Goal: Task Accomplishment & Management: Manage account settings

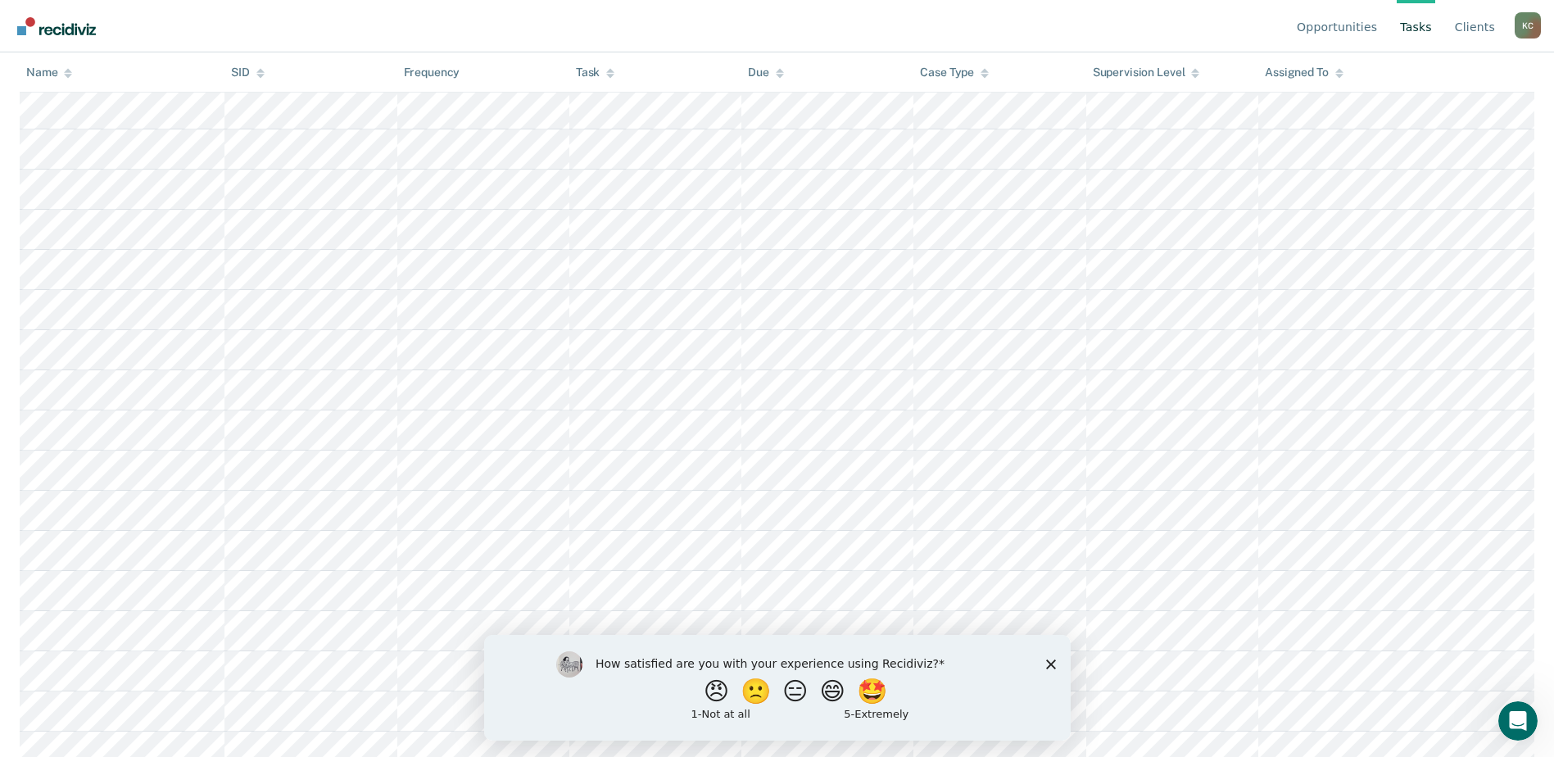
scroll to position [710, 0]
drag, startPoint x: 702, startPoint y: 641, endPoint x: 832, endPoint y: 626, distance: 130.3
click at [832, 634] on html "How satisfied are you with your experience using Recidiviz? 😠 🙁 😑 😄 🤩 1 - Not a…" at bounding box center [776, 687] width 587 height 106
click at [1051, 666] on icon "Close survey" at bounding box center [1050, 664] width 10 height 10
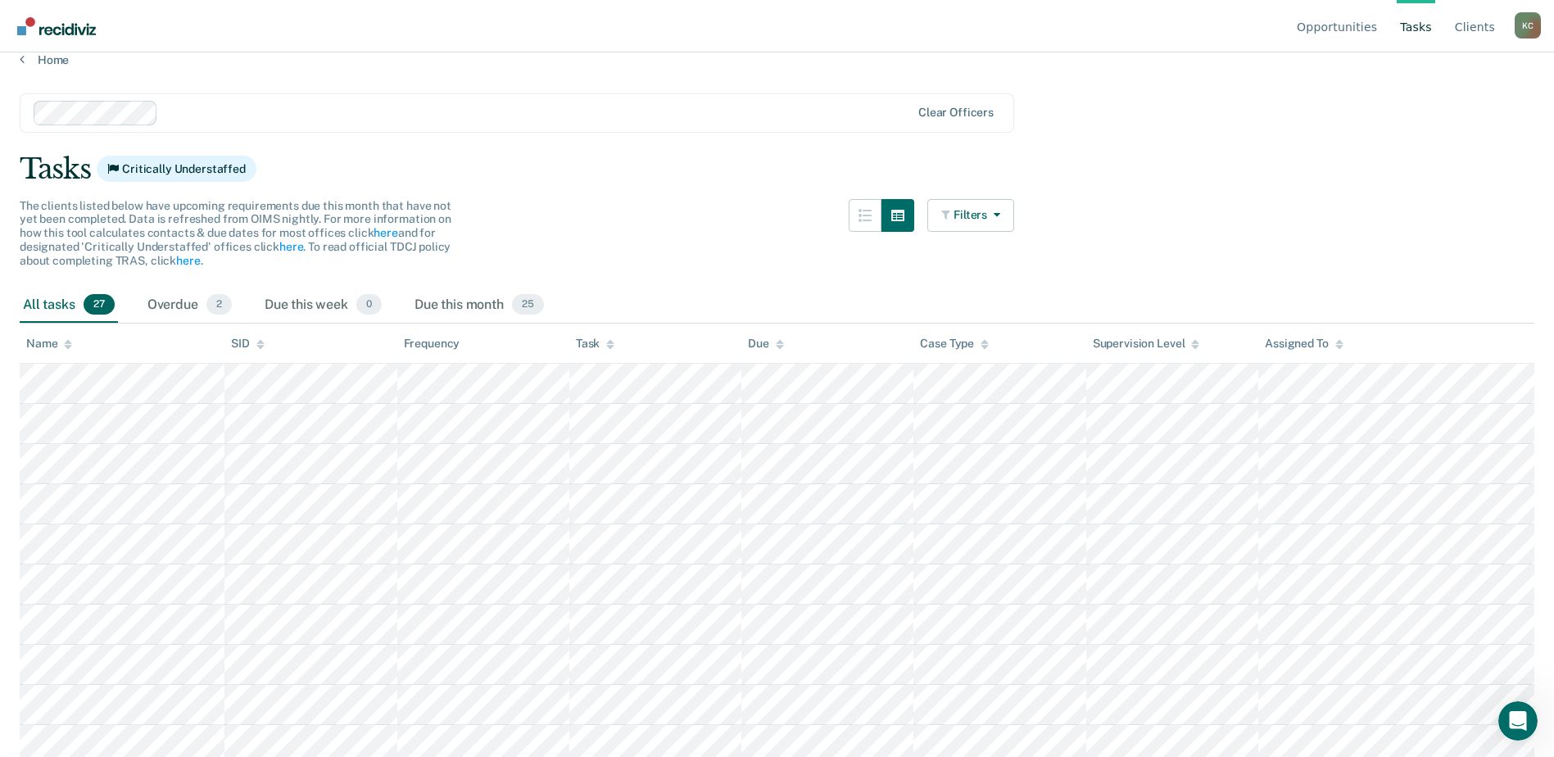
scroll to position [0, 0]
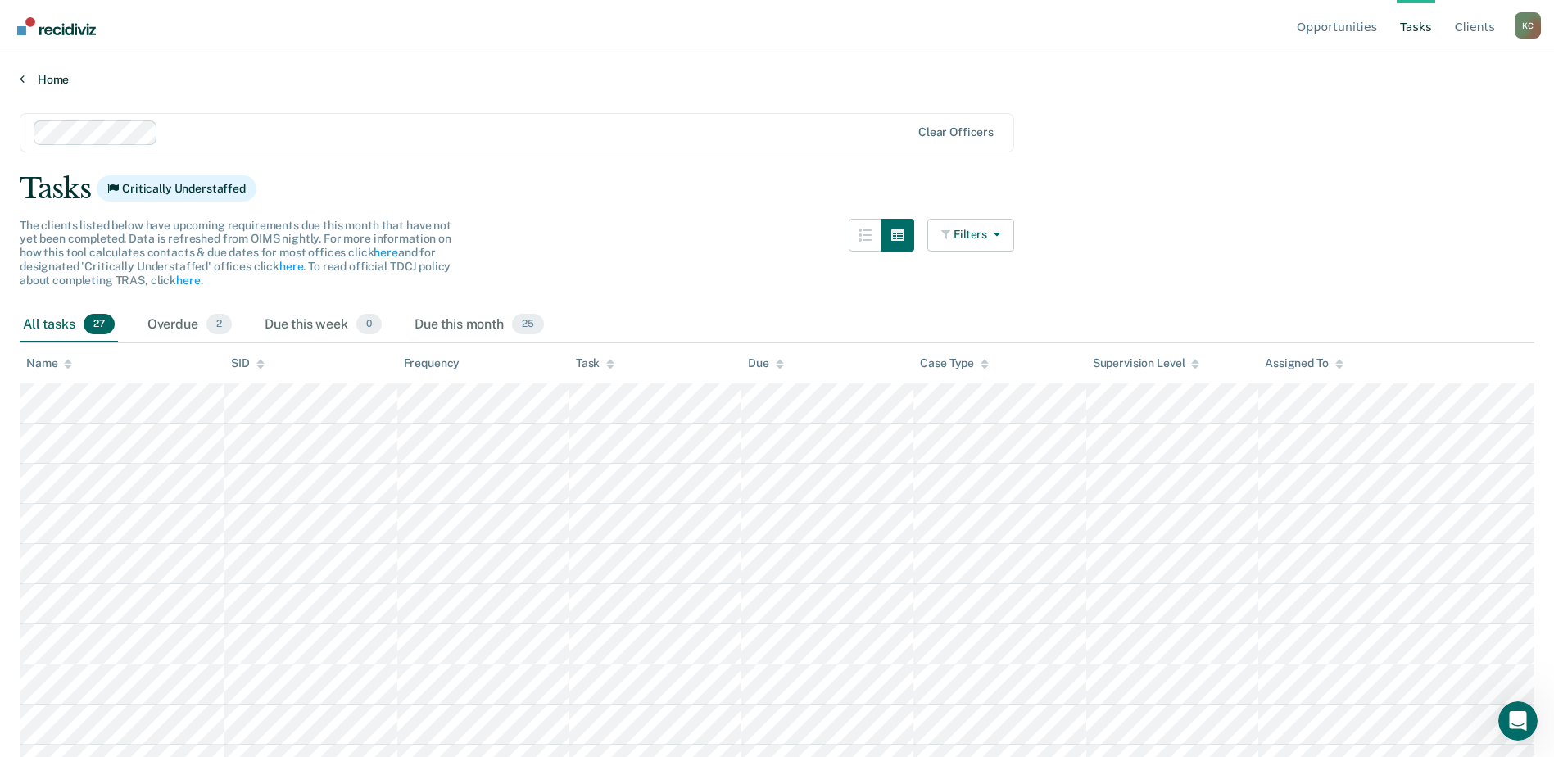
click at [25, 74] on link "Home" at bounding box center [777, 79] width 1515 height 15
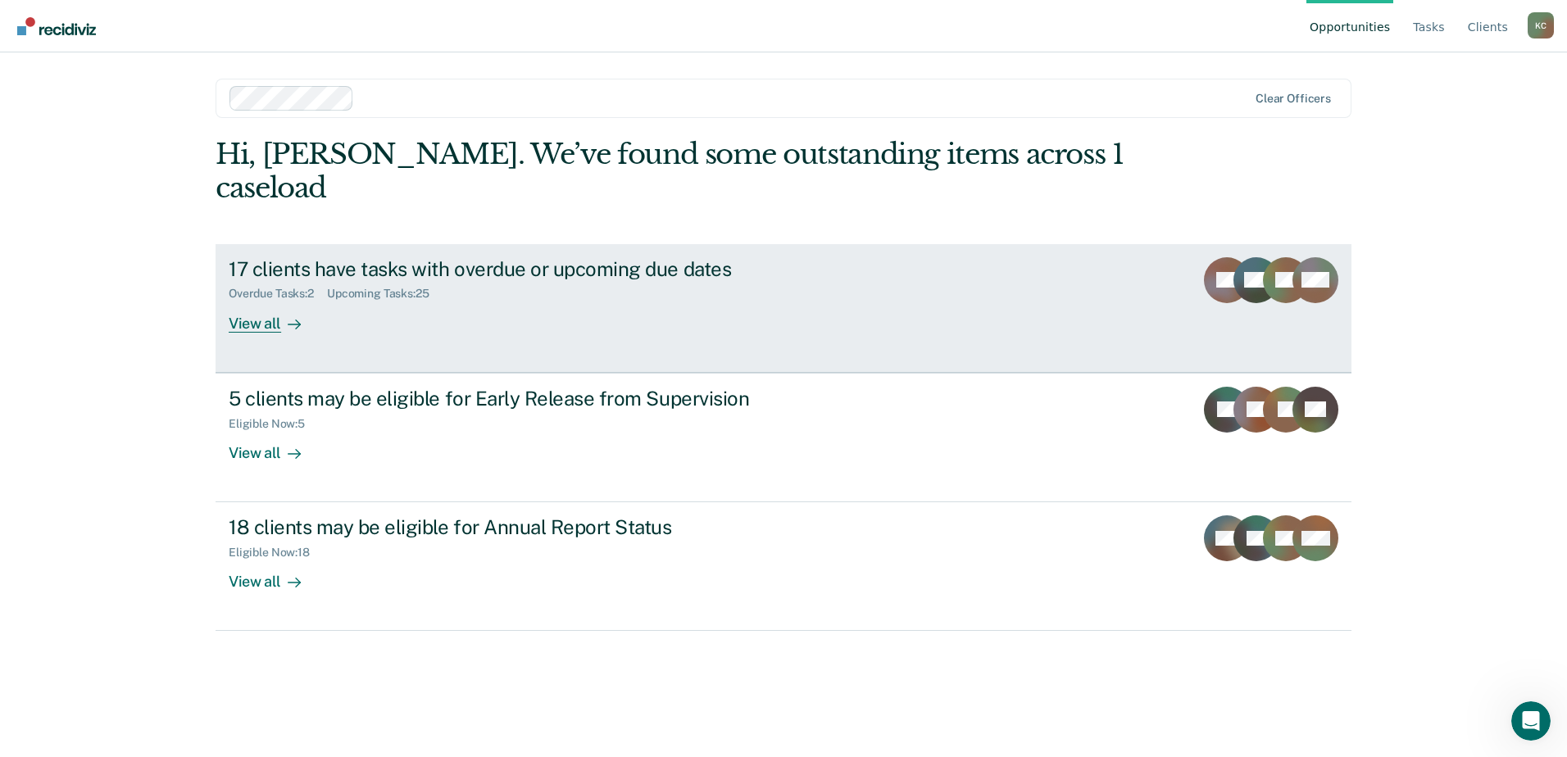
click at [274, 301] on div "View all" at bounding box center [275, 317] width 92 height 32
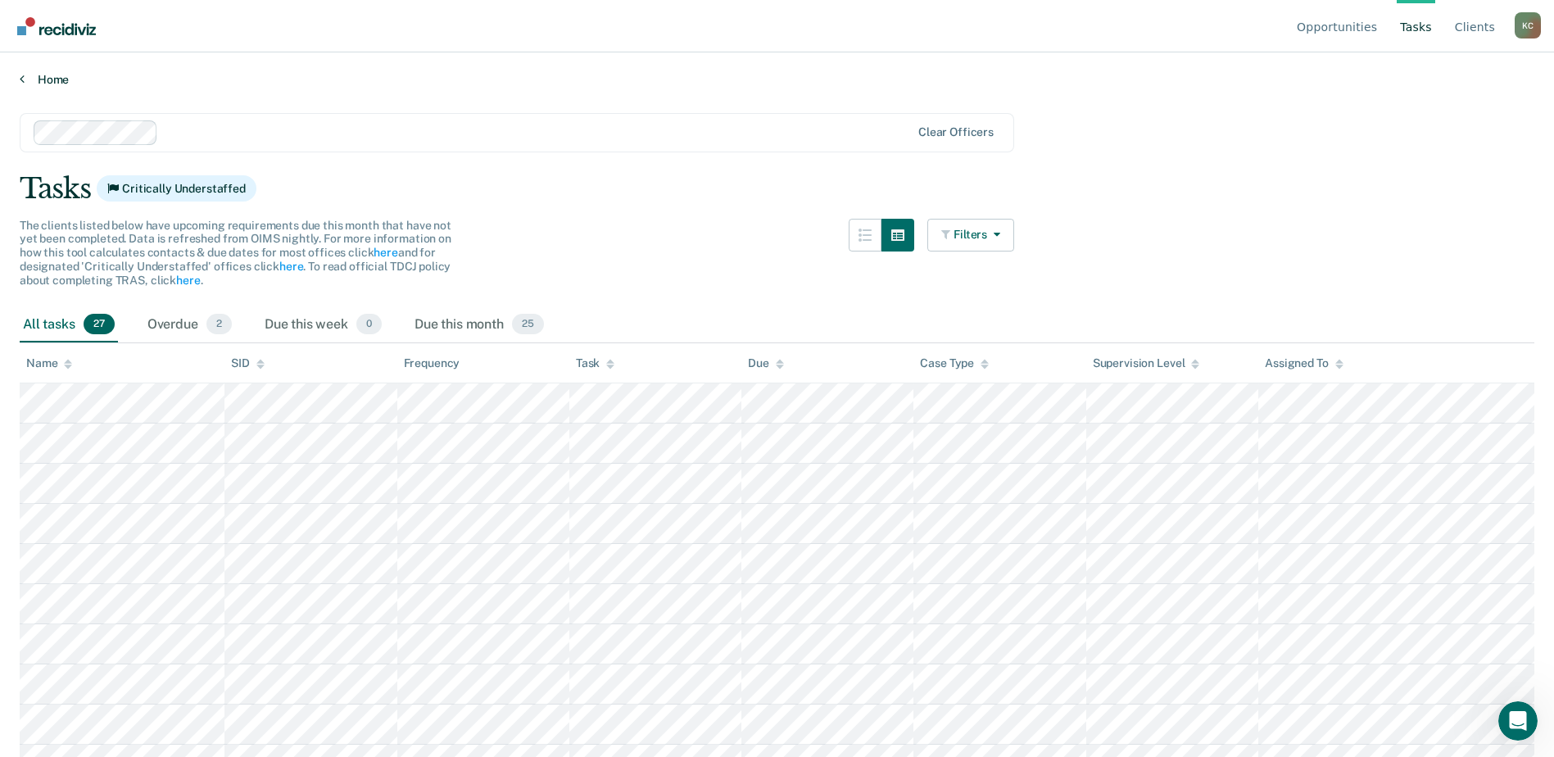
click at [58, 76] on link "Home" at bounding box center [777, 79] width 1515 height 15
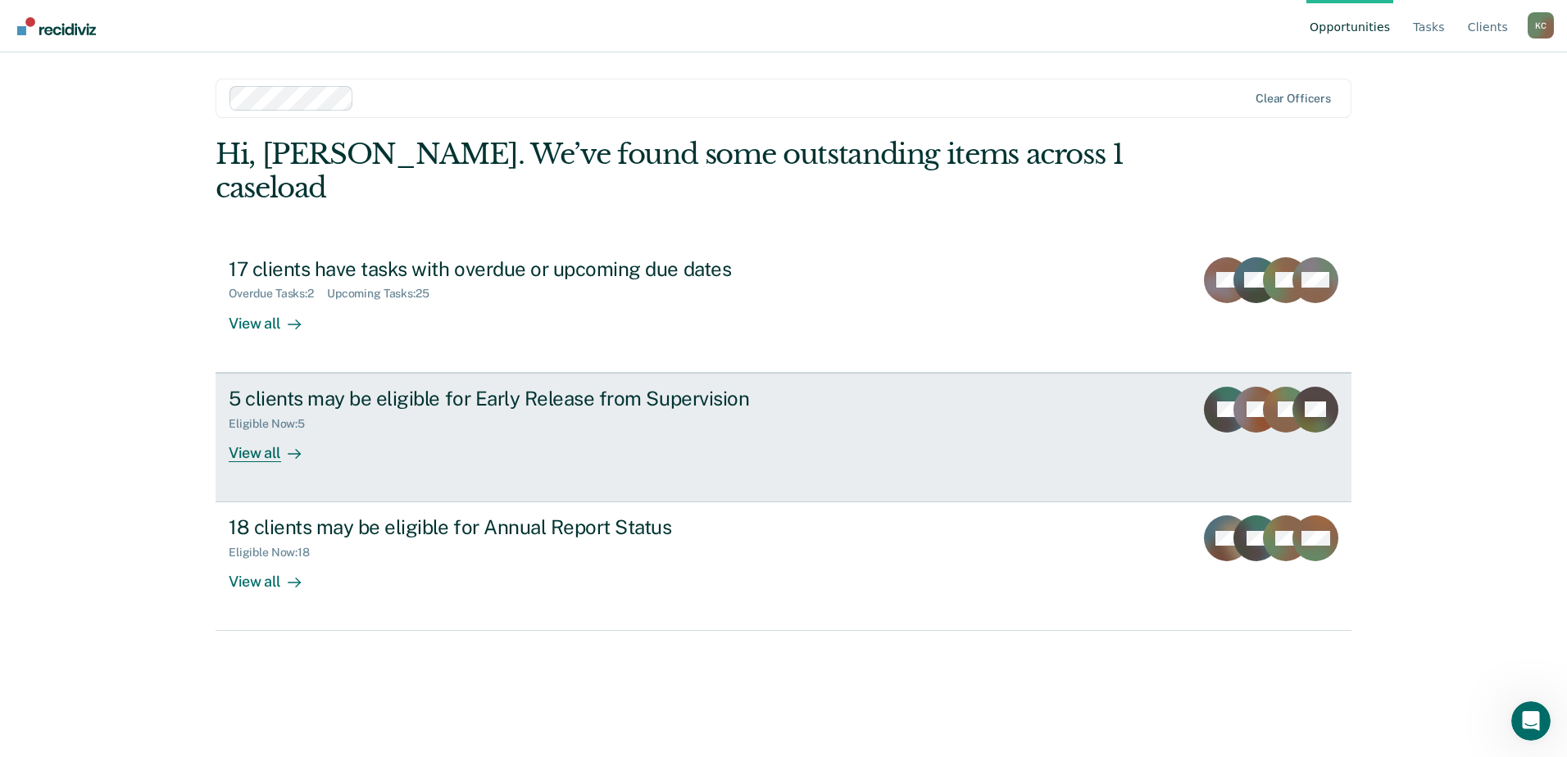
click at [247, 430] on div "View all" at bounding box center [275, 446] width 92 height 32
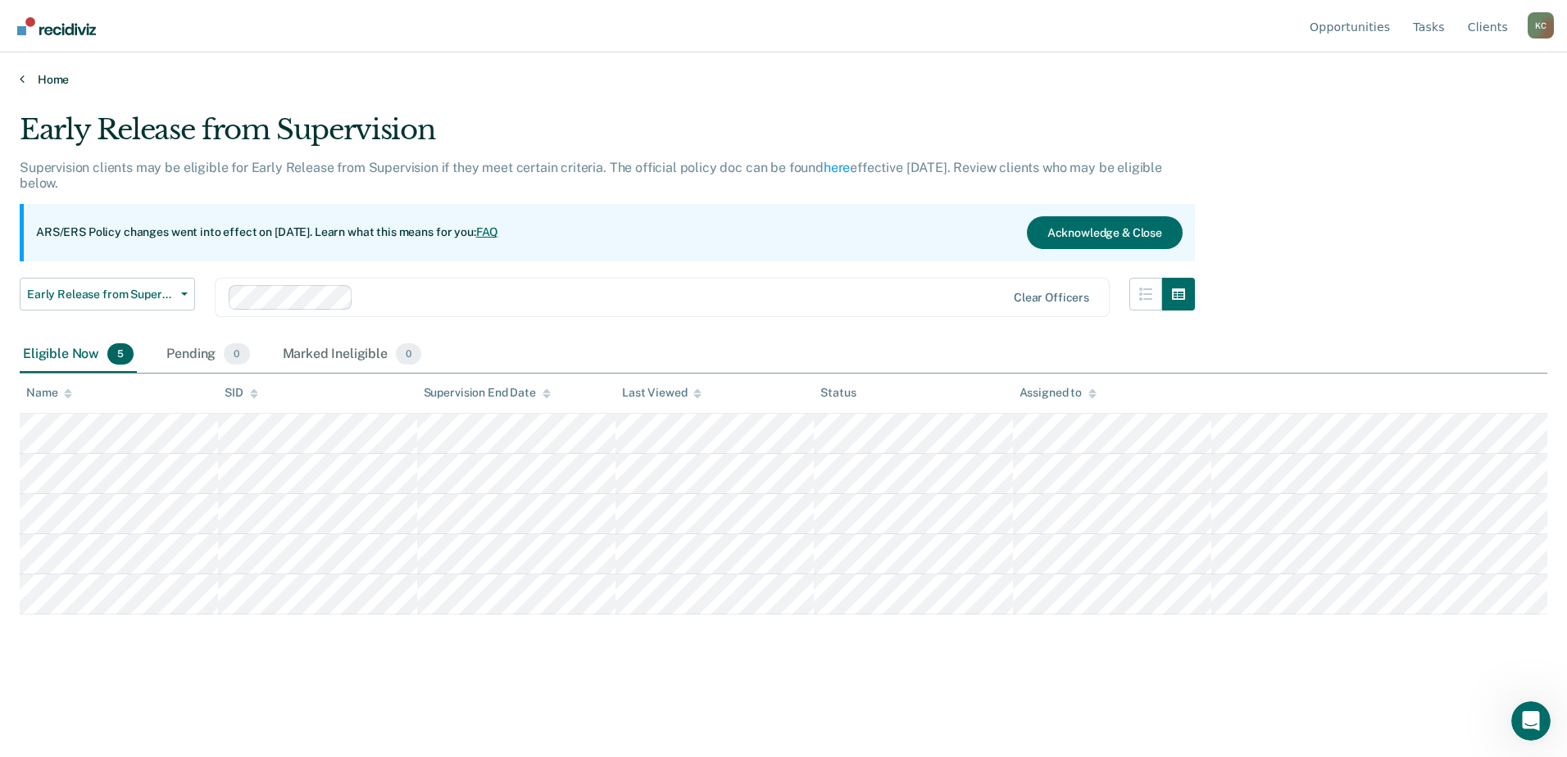
click at [35, 78] on link "Home" at bounding box center [783, 79] width 1527 height 15
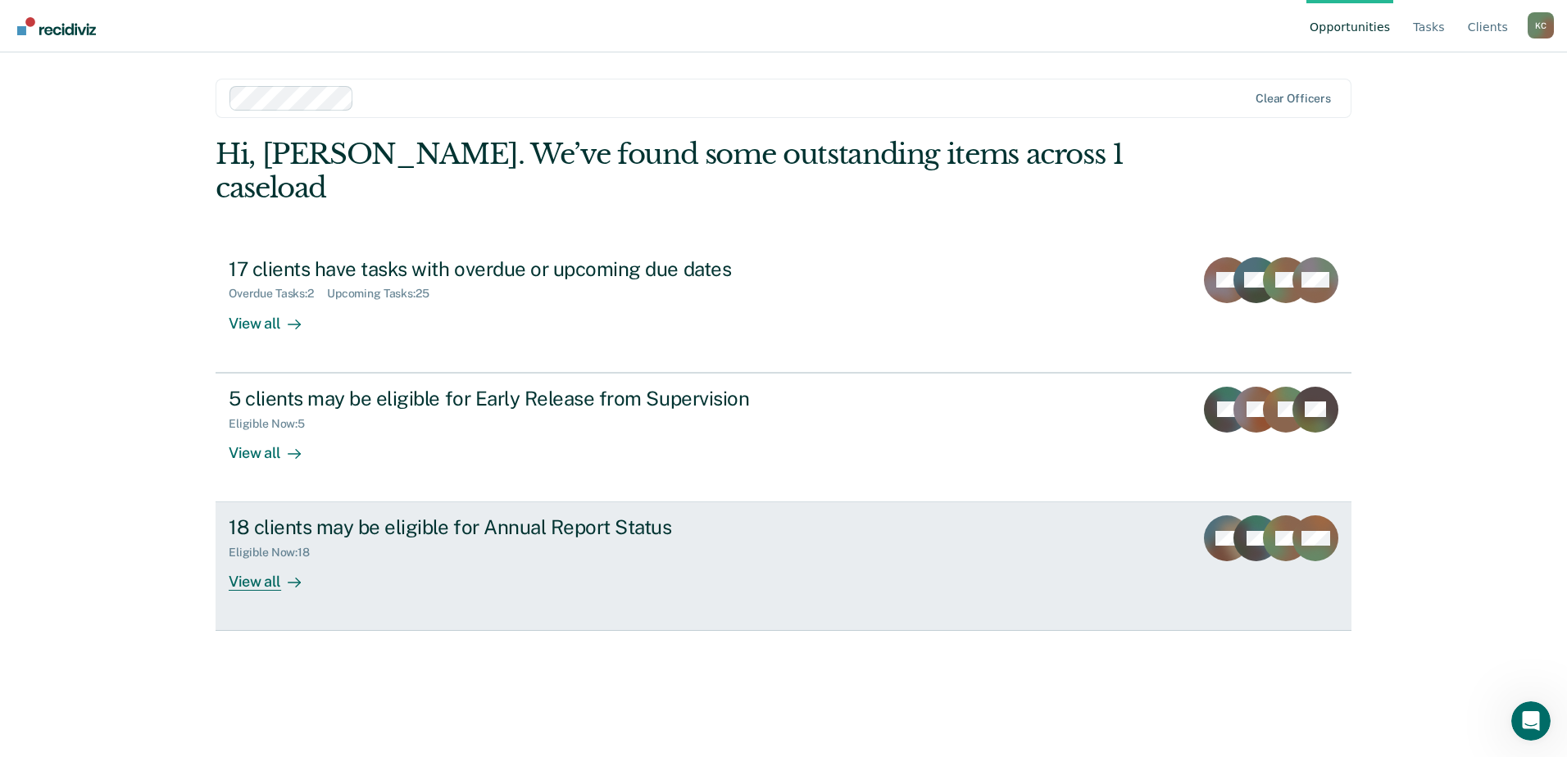
click at [265, 560] on div "View all" at bounding box center [275, 576] width 92 height 32
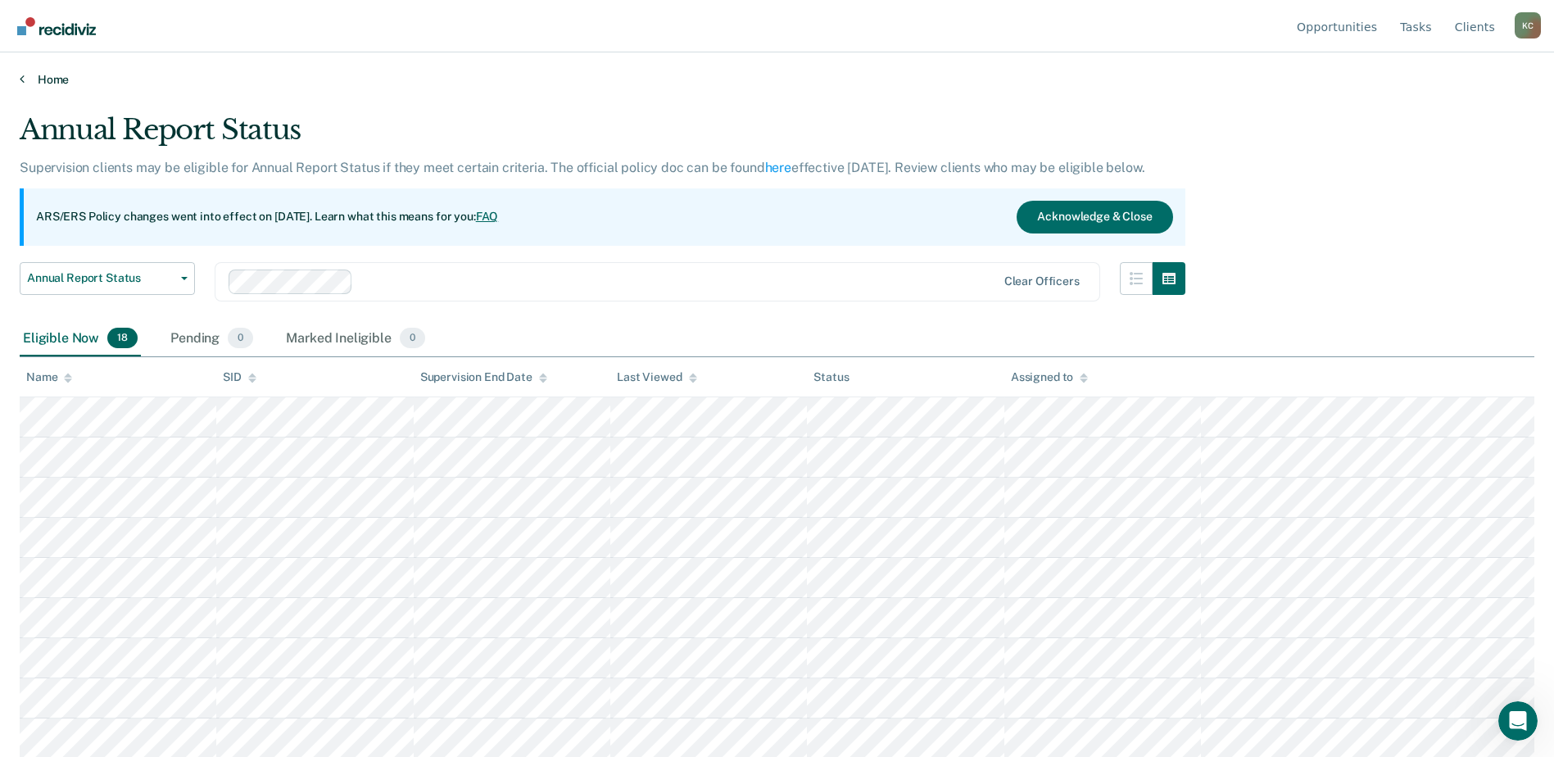
click at [39, 77] on link "Home" at bounding box center [777, 79] width 1515 height 15
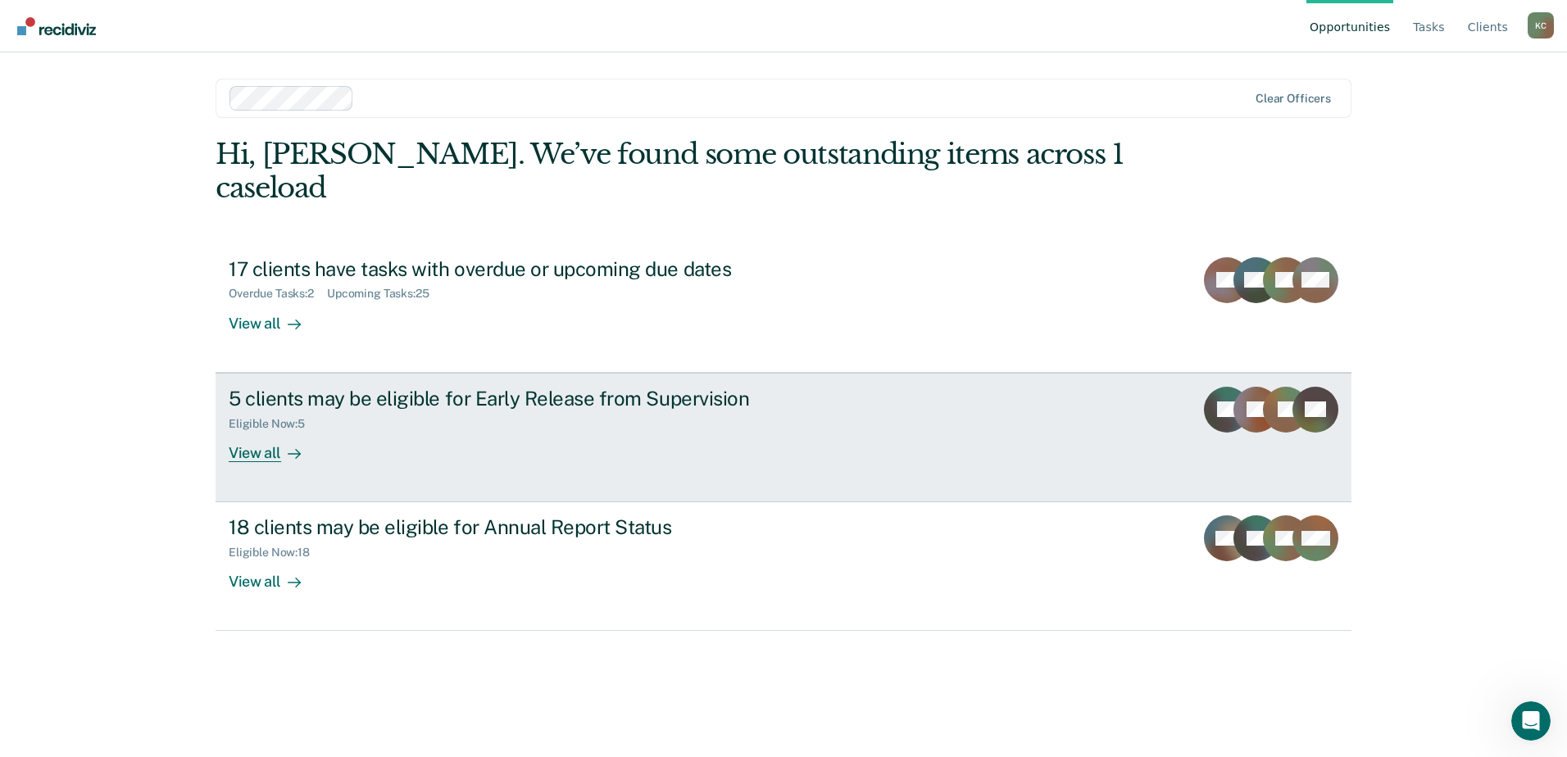
click at [265, 430] on div "View all" at bounding box center [275, 446] width 92 height 32
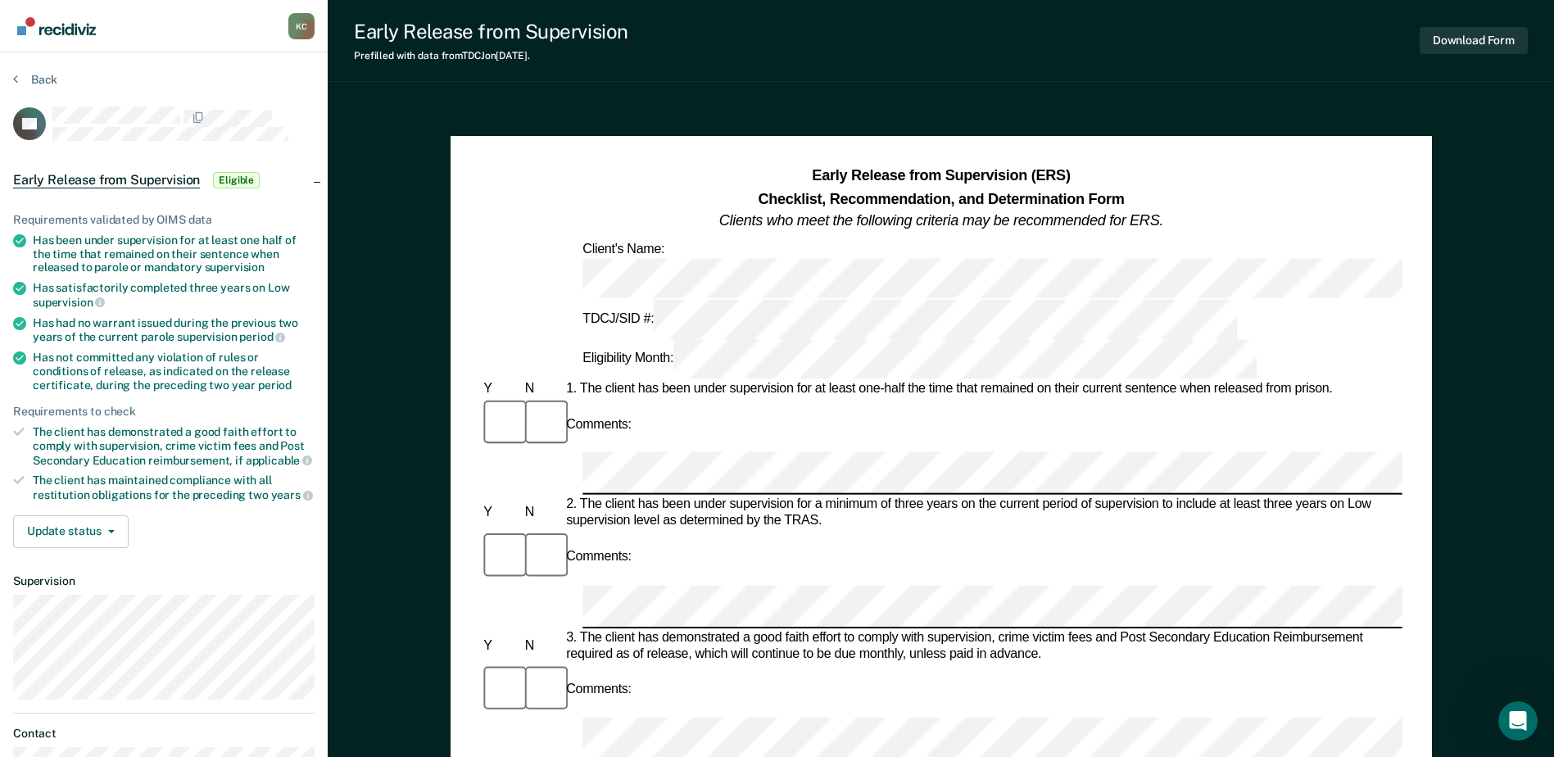
click at [174, 261] on div "Has been under supervision for at least one half of the time that remained on t…" at bounding box center [174, 254] width 282 height 41
click at [113, 527] on button "Update status" at bounding box center [71, 531] width 116 height 33
click at [295, 527] on div "Update status [PERSON_NAME] Mark Ineligible" at bounding box center [164, 531] width 302 height 33
